Goal: Task Accomplishment & Management: Manage account settings

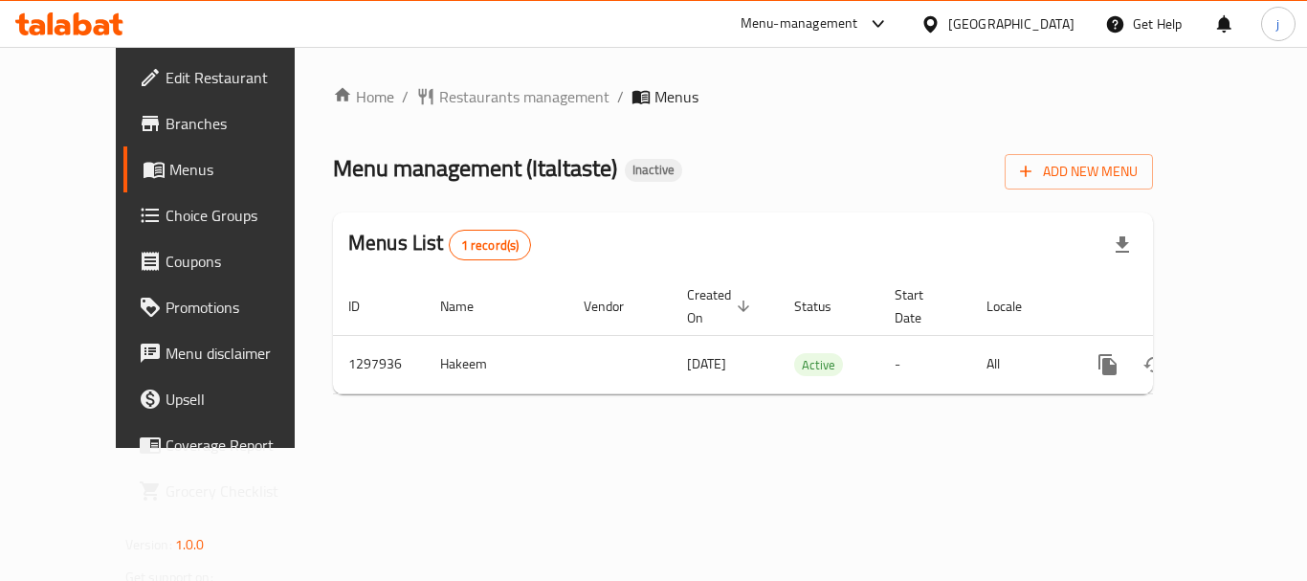
click at [996, 18] on div "[GEOGRAPHIC_DATA]" at bounding box center [1011, 23] width 126 height 21
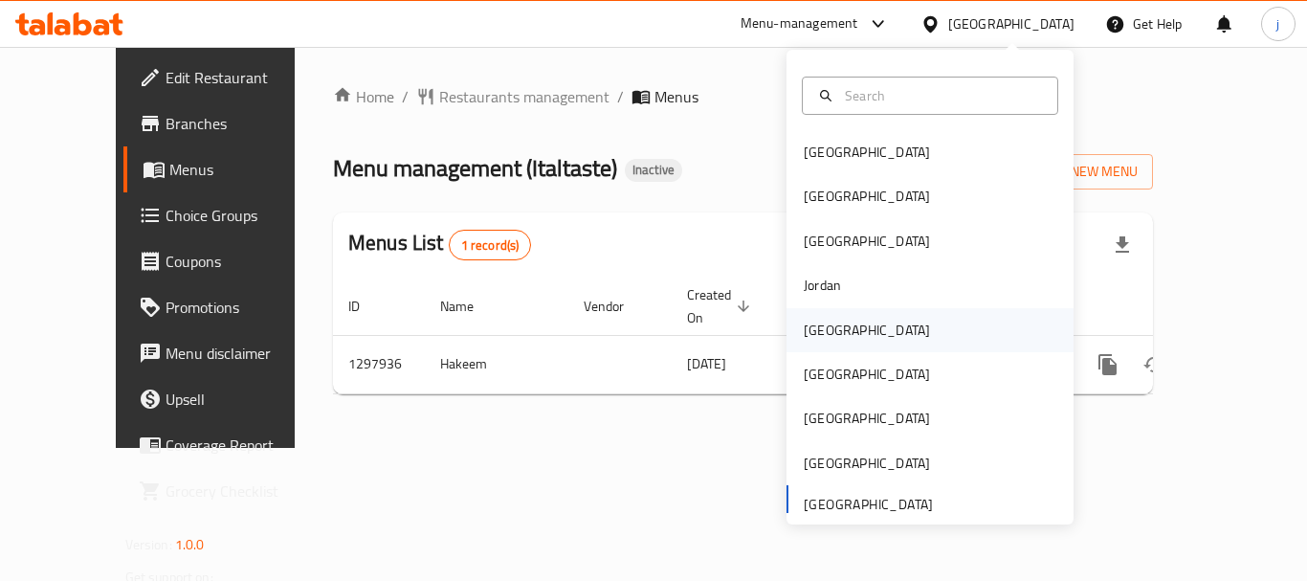
click at [817, 336] on div "Kuwait" at bounding box center [867, 330] width 126 height 21
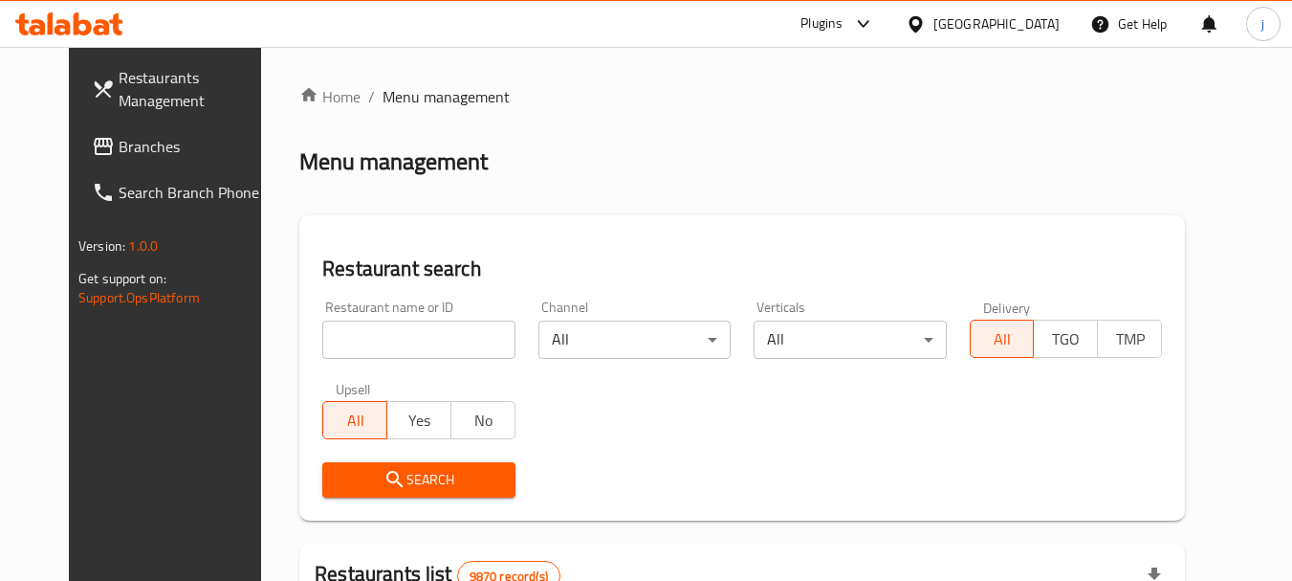
click at [119, 148] on span "Branches" at bounding box center [194, 146] width 151 height 23
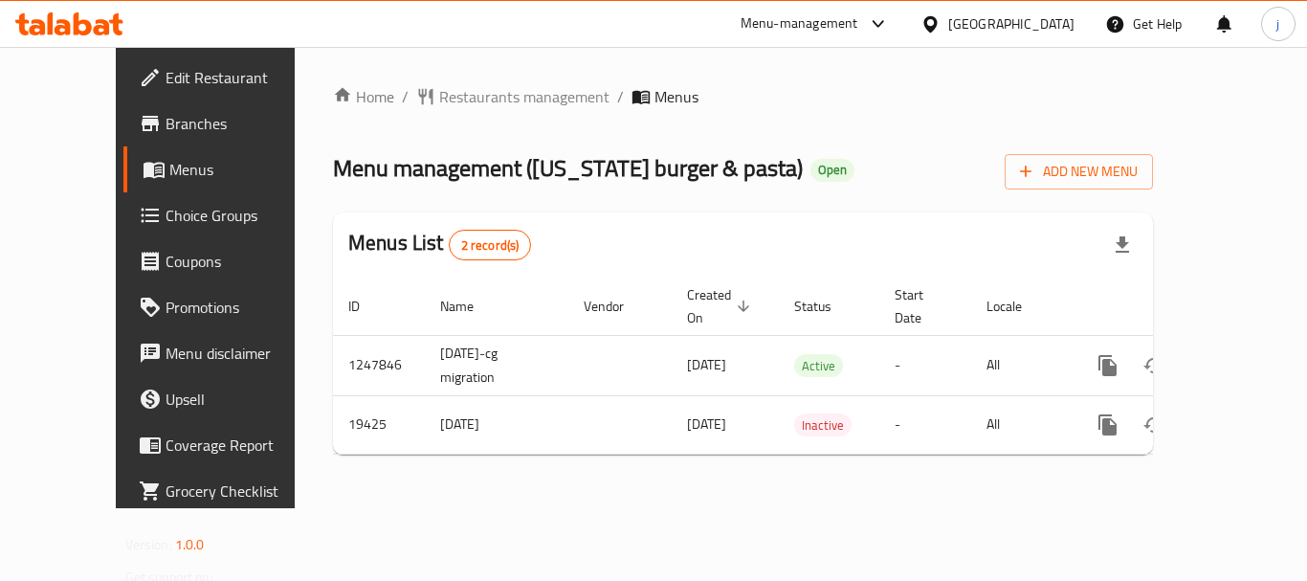
click at [1044, 25] on div "[GEOGRAPHIC_DATA]" at bounding box center [1011, 23] width 126 height 21
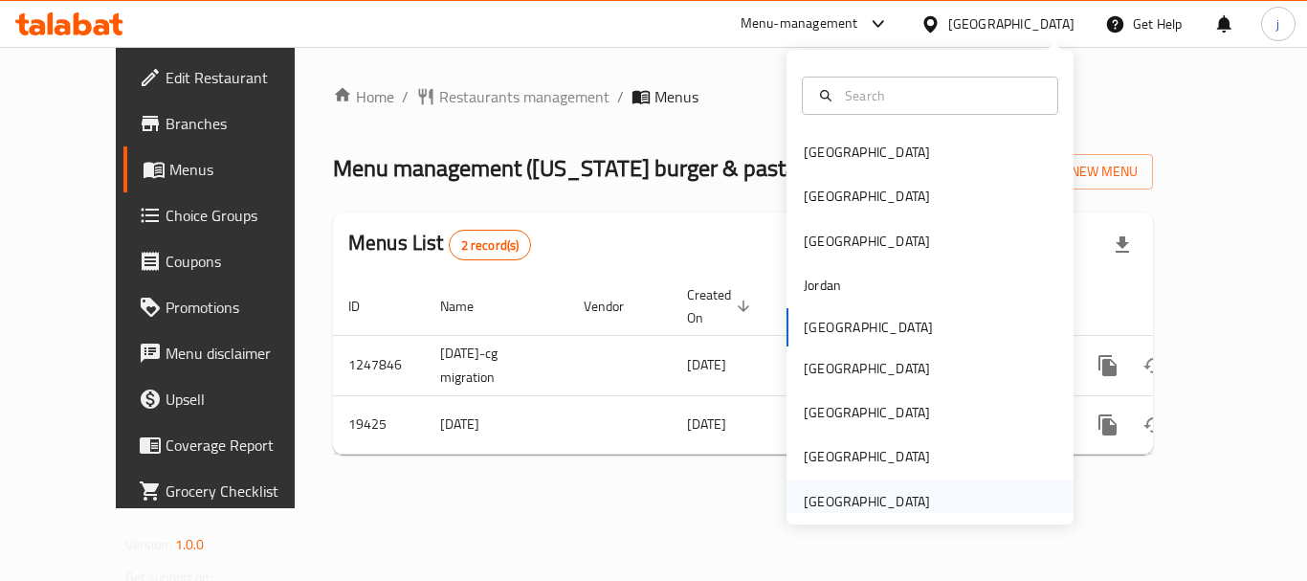
click at [897, 492] on div "[GEOGRAPHIC_DATA]" at bounding box center [867, 501] width 126 height 21
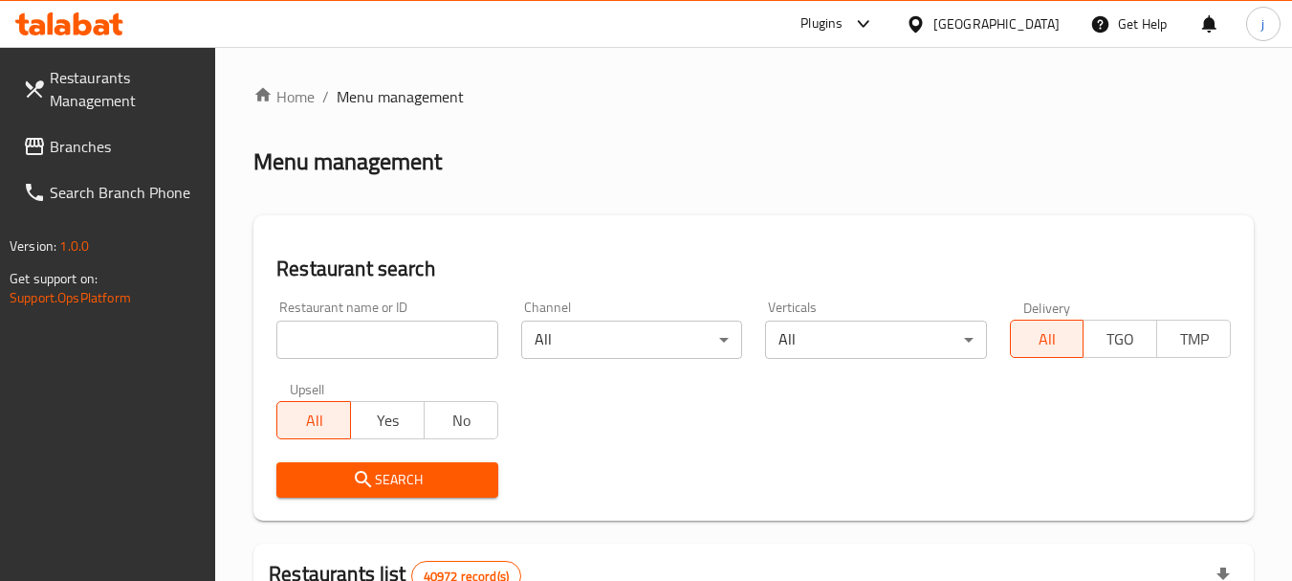
click at [83, 138] on span "Branches" at bounding box center [125, 146] width 151 height 23
